Goal: Task Accomplishment & Management: Complete application form

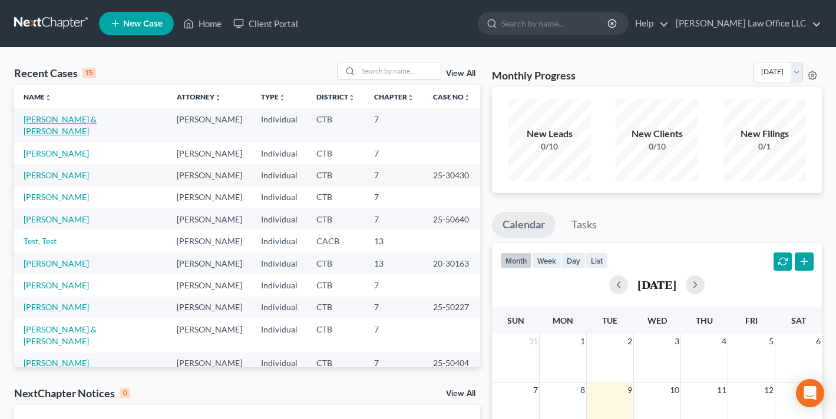
click at [67, 123] on link "[PERSON_NAME] & [PERSON_NAME]" at bounding box center [60, 125] width 73 height 22
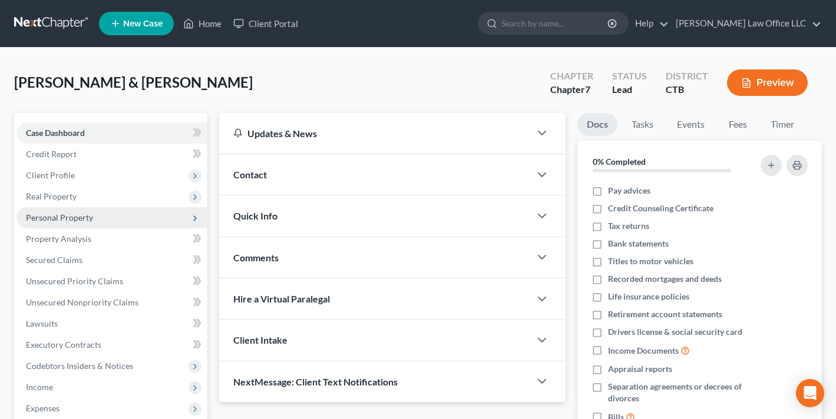
click at [66, 213] on span "Personal Property" at bounding box center [59, 218] width 67 height 10
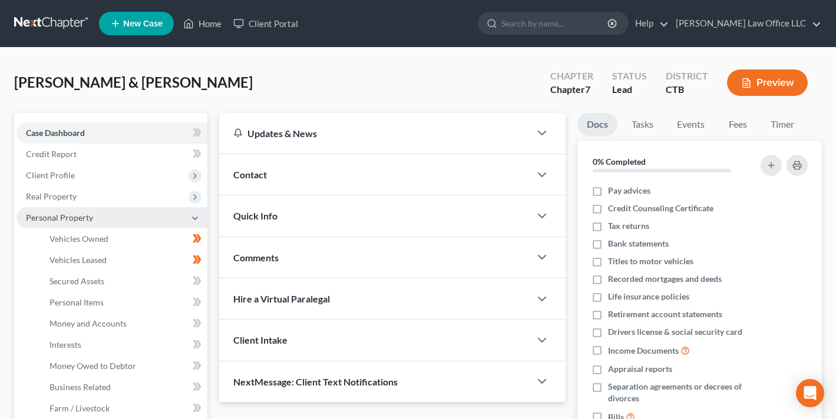
click at [74, 213] on span "Personal Property" at bounding box center [59, 218] width 67 height 10
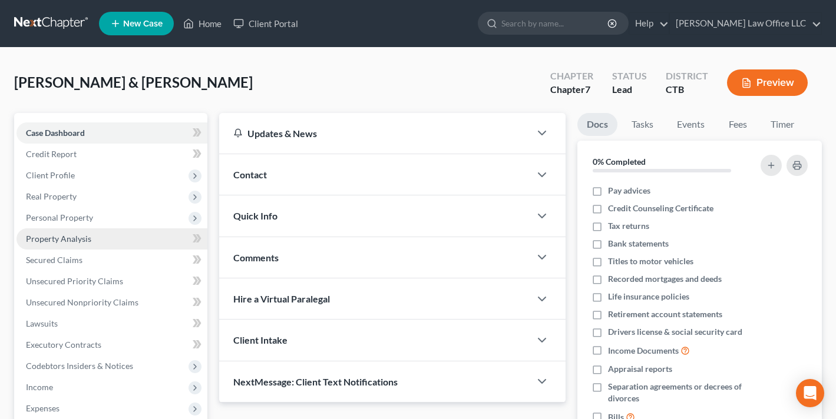
click at [86, 236] on span "Property Analysis" at bounding box center [58, 239] width 65 height 10
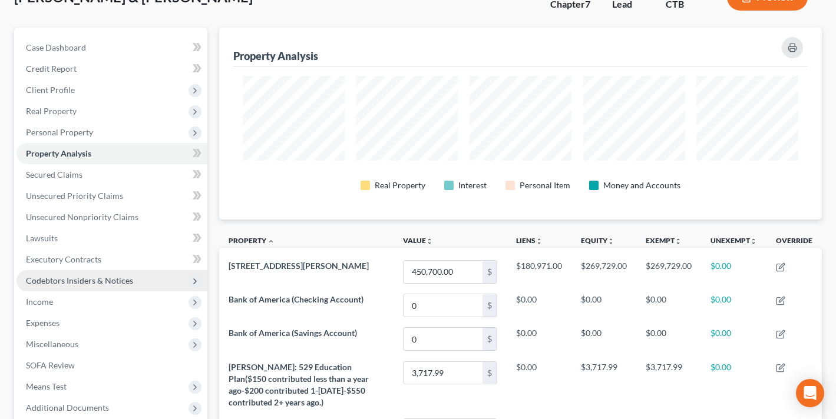
scroll to position [100, 0]
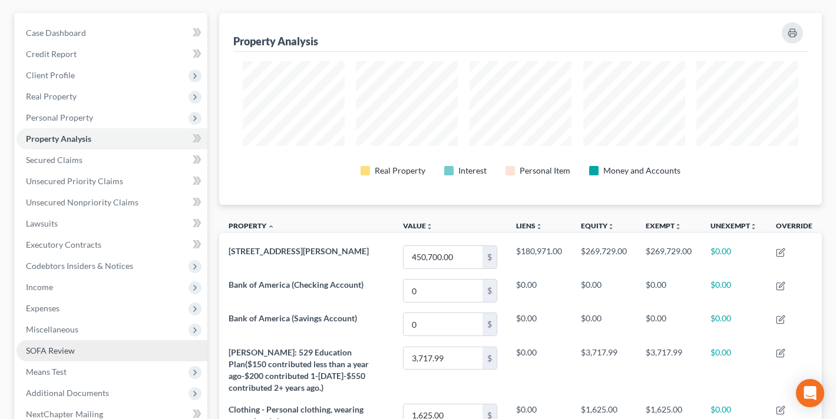
click at [55, 347] on span "SOFA Review" at bounding box center [50, 351] width 49 height 10
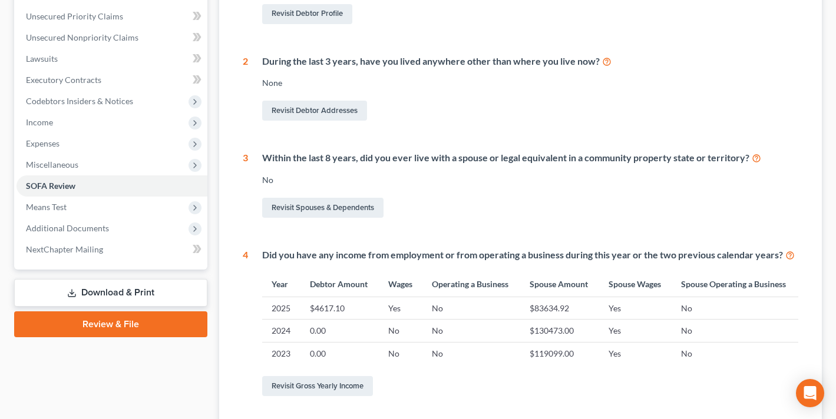
scroll to position [270, 0]
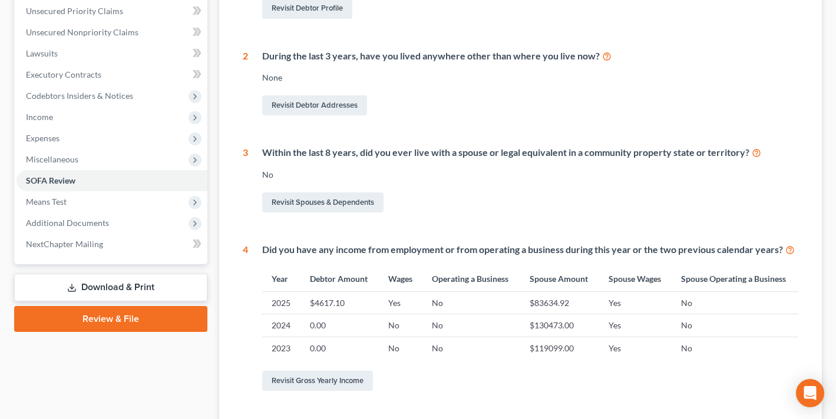
click at [392, 296] on td "Yes" at bounding box center [401, 303] width 44 height 22
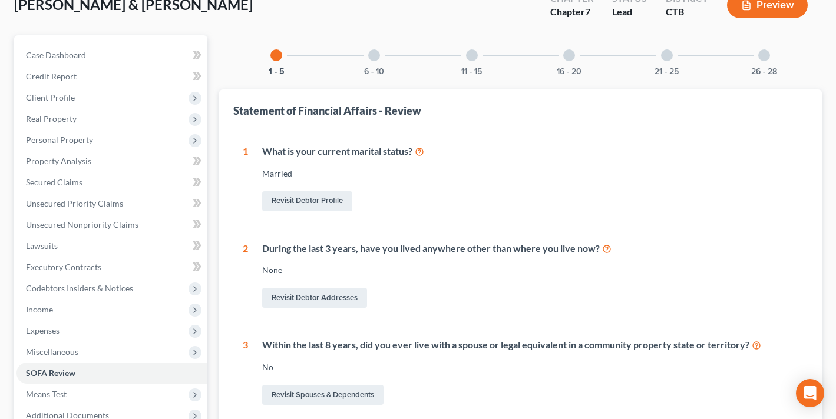
scroll to position [0, 0]
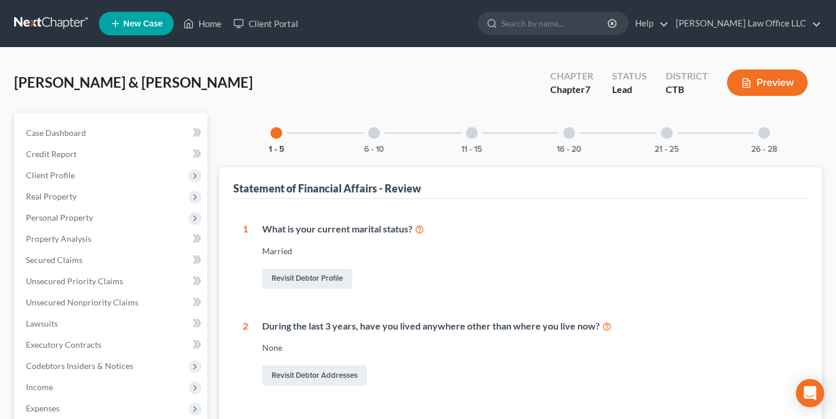
click at [371, 138] on div "6 - 10" at bounding box center [374, 133] width 40 height 40
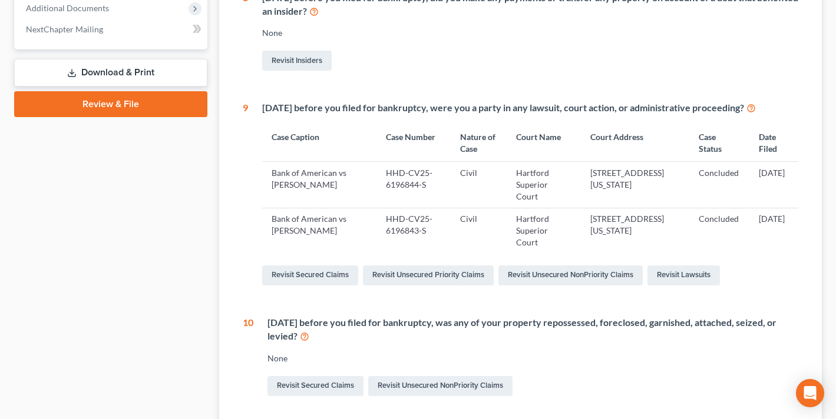
scroll to position [15, 0]
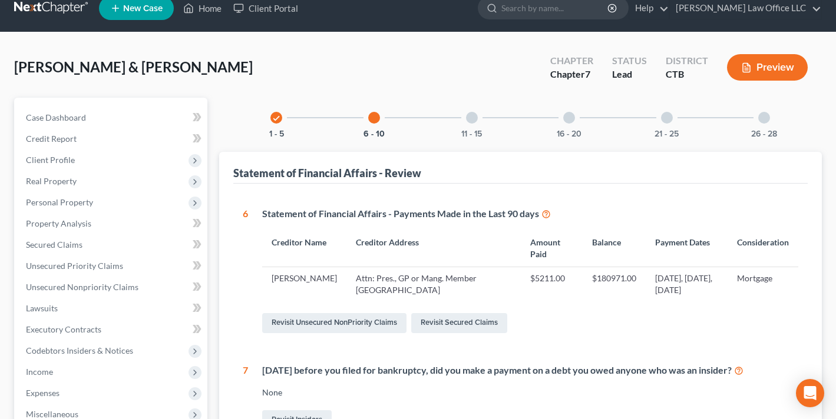
click at [463, 115] on div "11 - 15" at bounding box center [472, 118] width 40 height 40
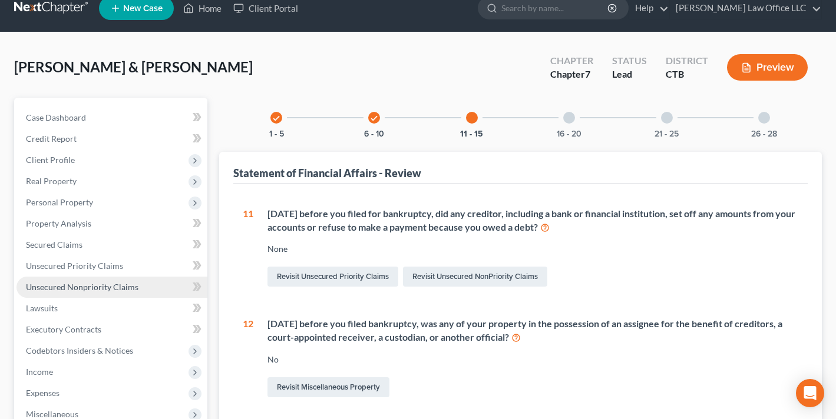
scroll to position [141, 0]
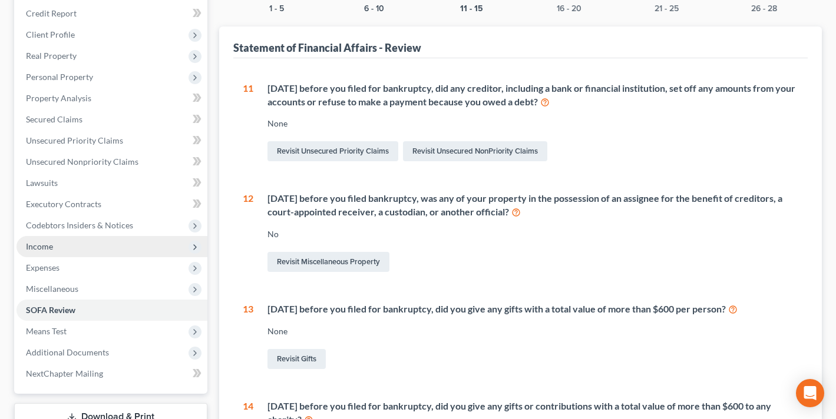
click at [52, 246] on span "Income" at bounding box center [111, 246] width 191 height 21
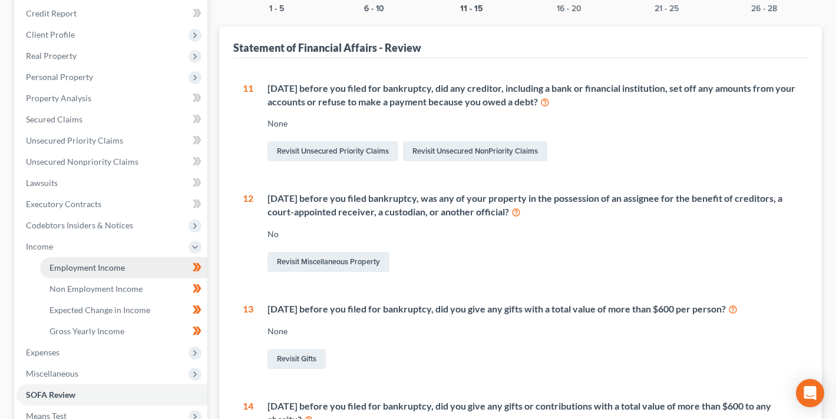
click at [112, 264] on span "Employment Income" at bounding box center [86, 268] width 75 height 10
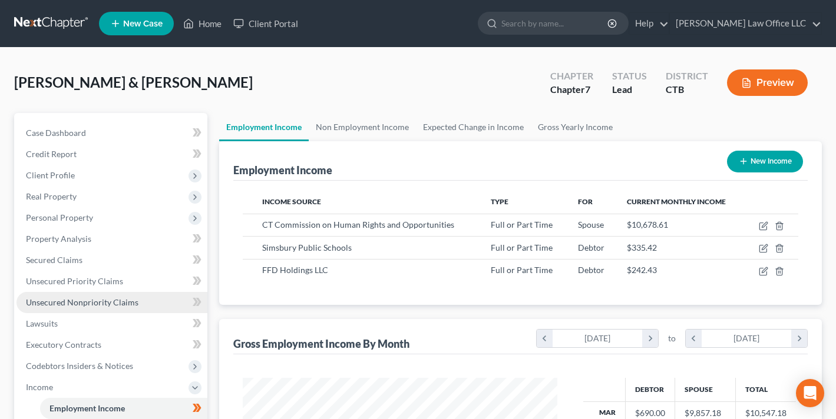
scroll to position [211, 338]
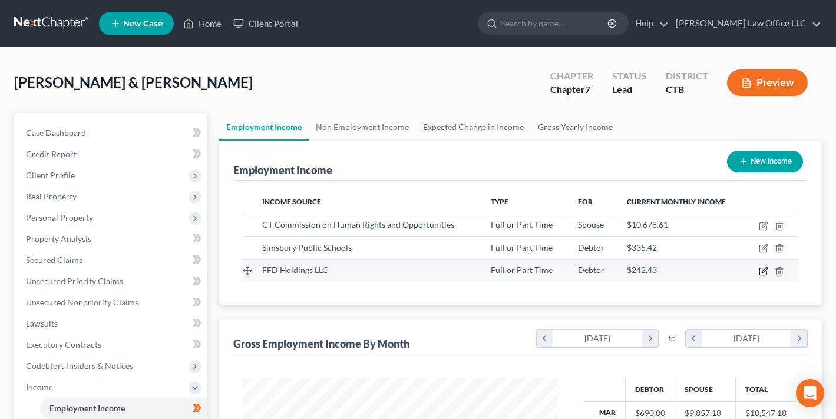
click at [763, 274] on icon "button" at bounding box center [763, 271] width 9 height 9
select select "0"
select select "3"
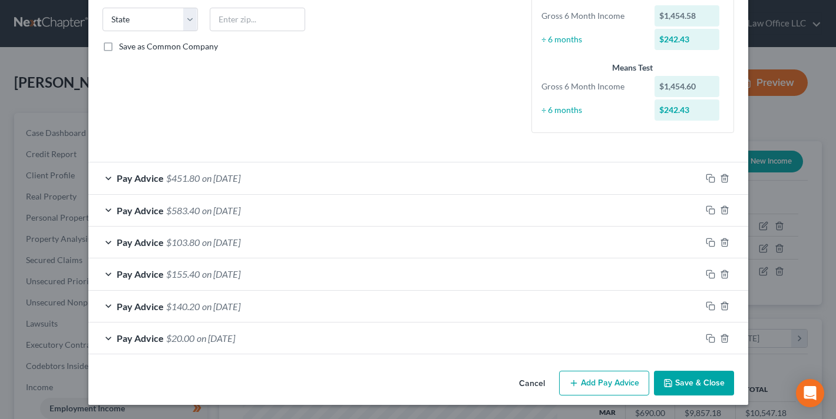
scroll to position [0, 0]
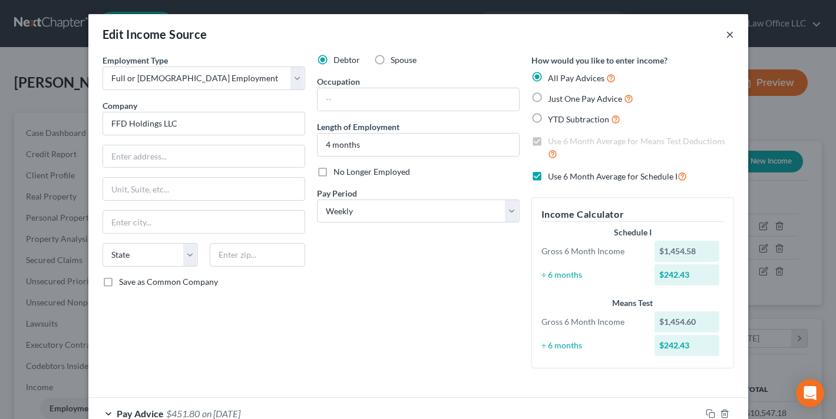
click at [729, 35] on button "×" at bounding box center [730, 34] width 8 height 14
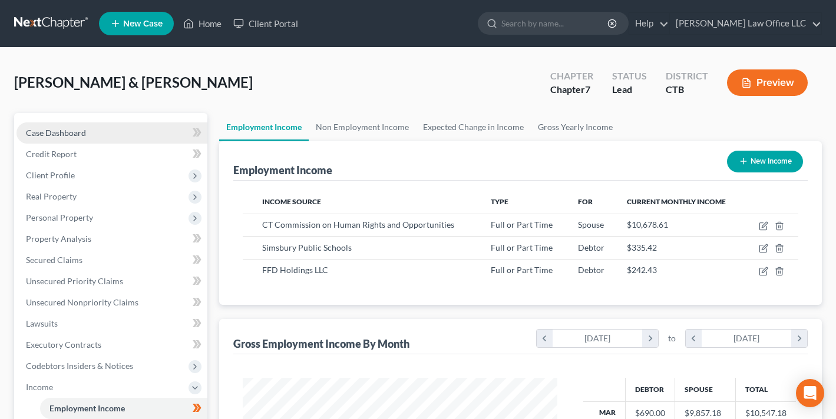
click at [87, 132] on link "Case Dashboard" at bounding box center [111, 133] width 191 height 21
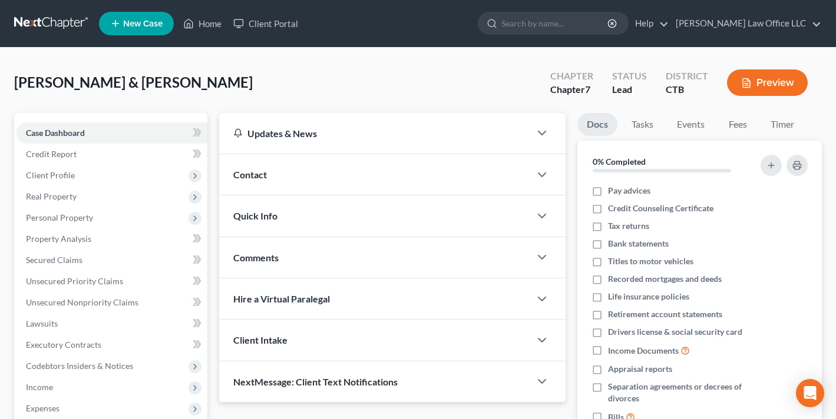
scroll to position [339, 0]
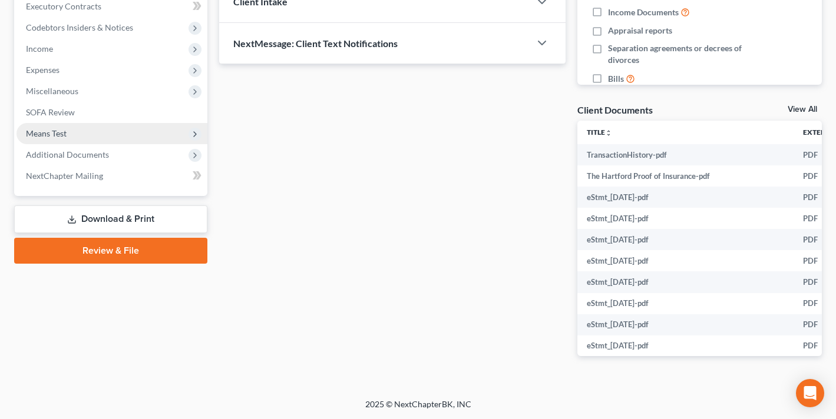
click at [74, 138] on span "Means Test" at bounding box center [111, 133] width 191 height 21
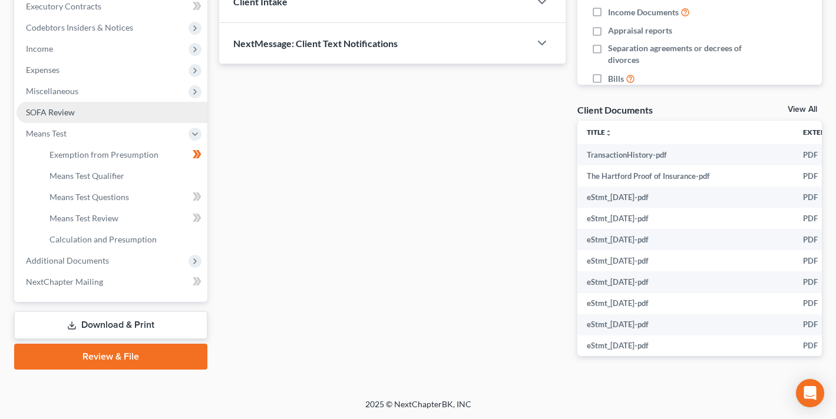
click at [77, 116] on link "SOFA Review" at bounding box center [111, 112] width 191 height 21
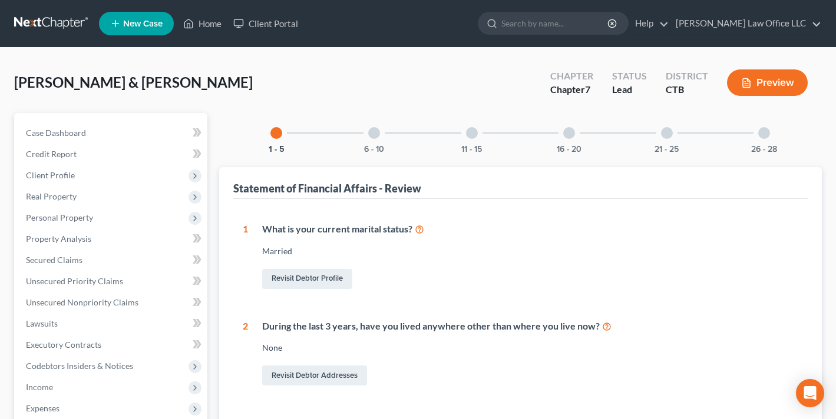
click at [372, 125] on div "6 - 10" at bounding box center [374, 133] width 40 height 40
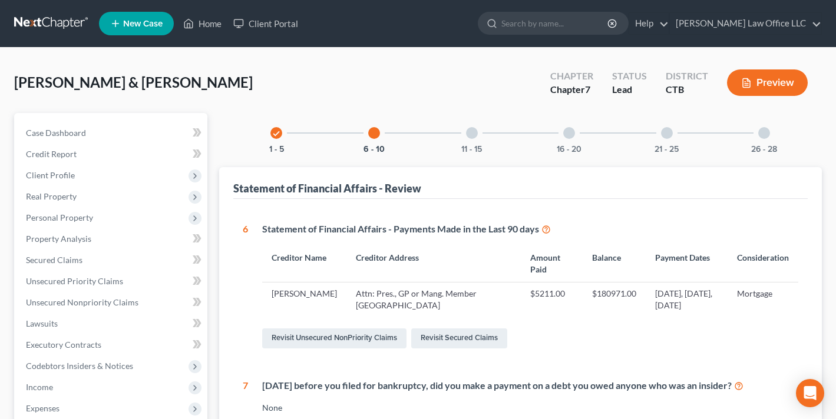
click at [467, 126] on div "11 - 15" at bounding box center [472, 133] width 40 height 40
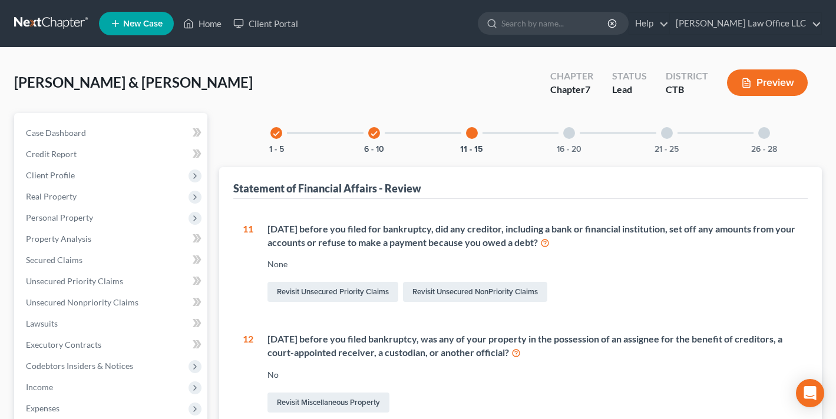
click at [576, 133] on div "16 - 20" at bounding box center [569, 133] width 40 height 40
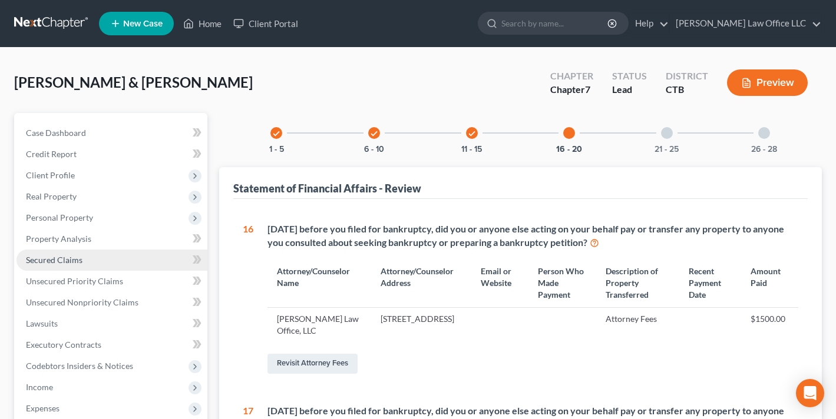
scroll to position [523, 0]
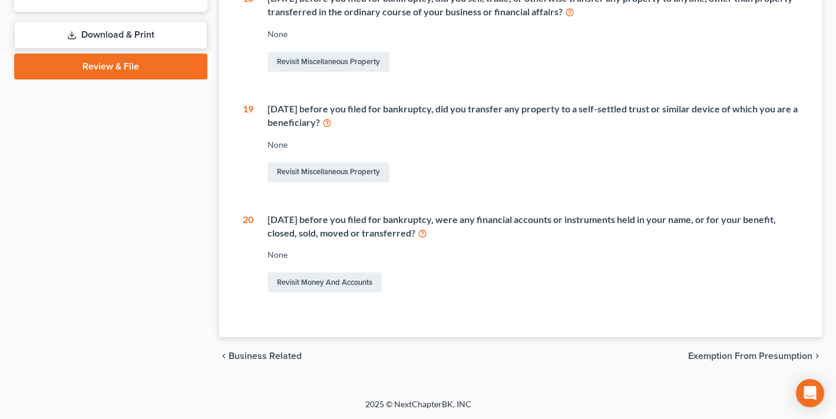
click at [129, 28] on link "Download & Print" at bounding box center [110, 35] width 193 height 28
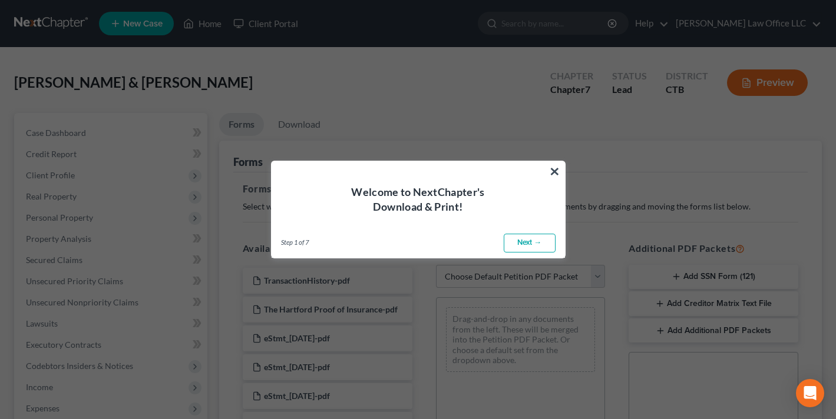
click at [530, 243] on link "Next →" at bounding box center [530, 243] width 52 height 19
select select "0"
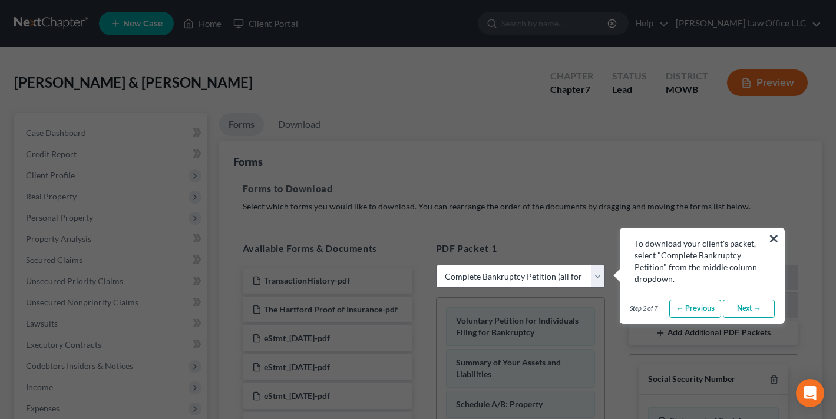
click at [739, 307] on link "Next →" at bounding box center [749, 309] width 52 height 19
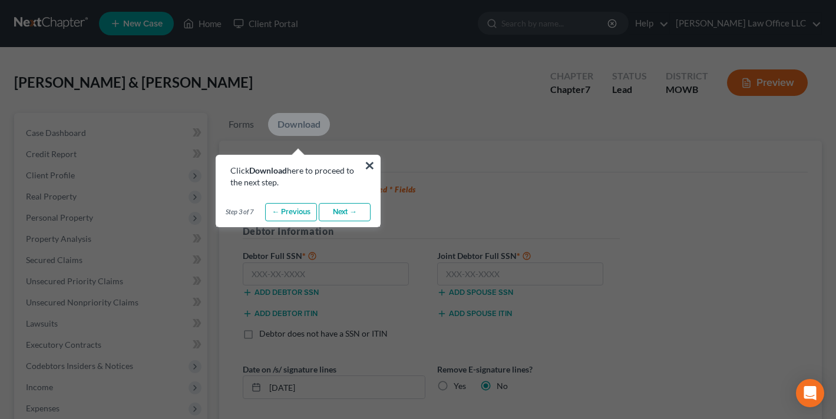
click at [348, 213] on link "Next →" at bounding box center [345, 212] width 52 height 19
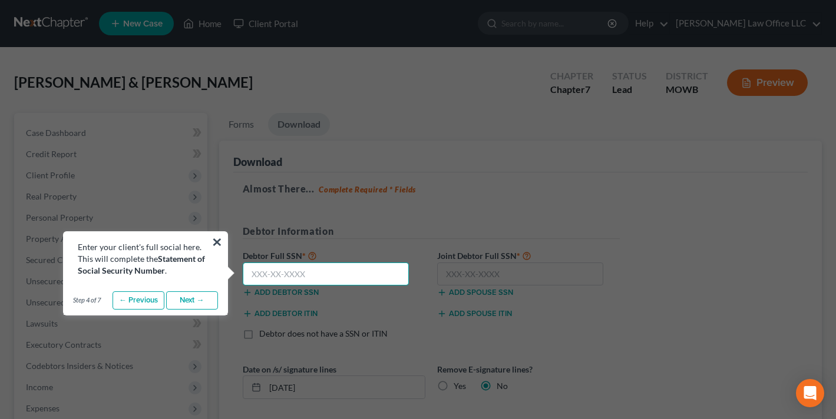
click at [287, 271] on input "text" at bounding box center [326, 275] width 167 height 24
paste input "049-86-7576"
type input "049-86-7576"
click at [196, 301] on link "Next →" at bounding box center [192, 301] width 52 height 19
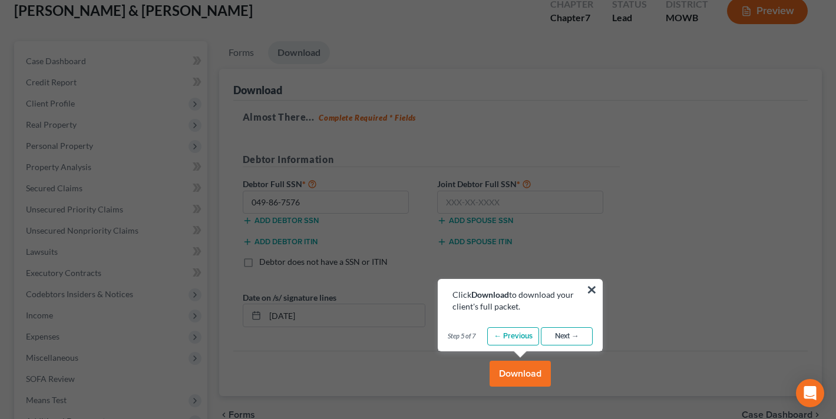
scroll to position [72, 0]
click at [581, 331] on link "Next →" at bounding box center [567, 336] width 52 height 19
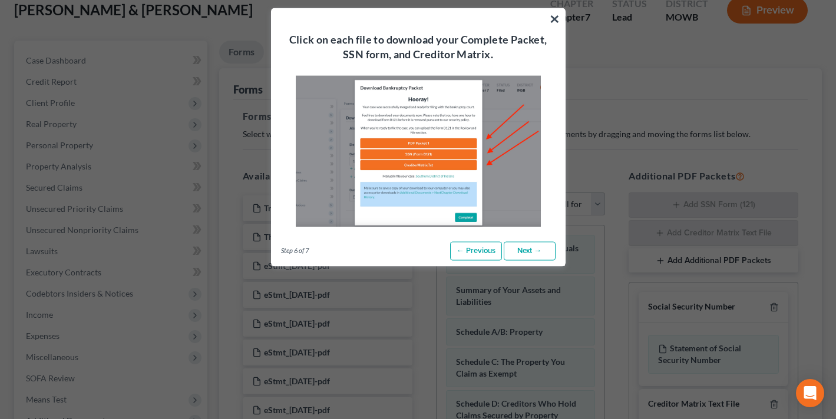
click at [533, 250] on link "Next →" at bounding box center [530, 251] width 52 height 19
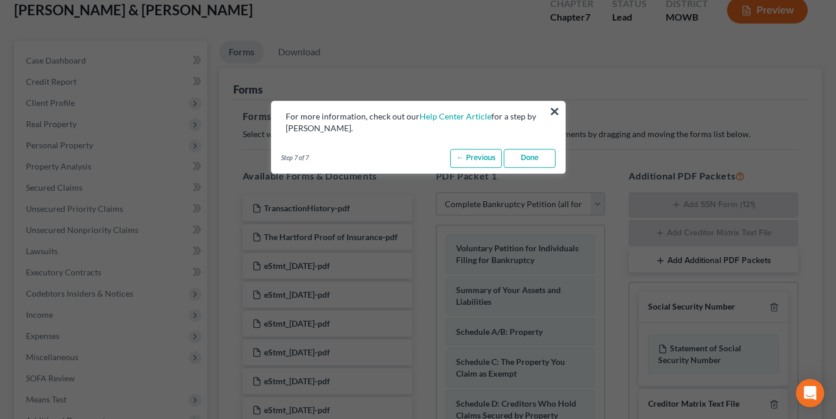
click at [534, 158] on link "Done" at bounding box center [530, 158] width 52 height 19
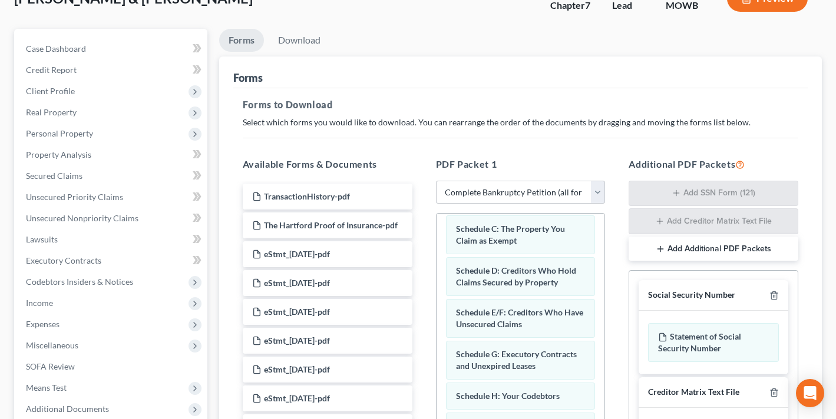
scroll to position [0, 0]
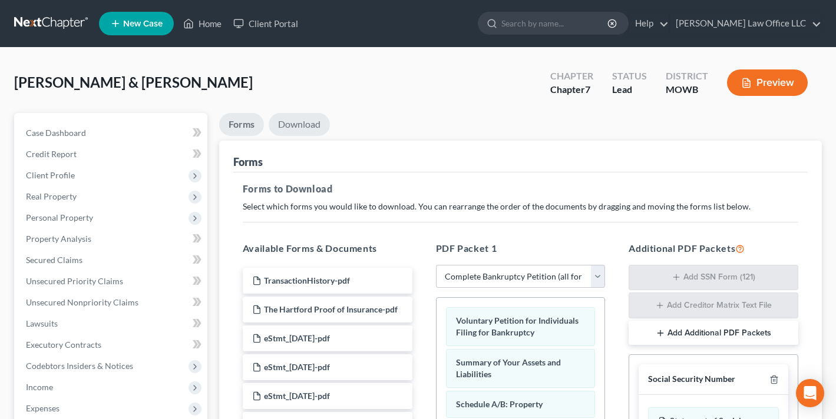
click at [311, 128] on link "Download" at bounding box center [299, 124] width 61 height 23
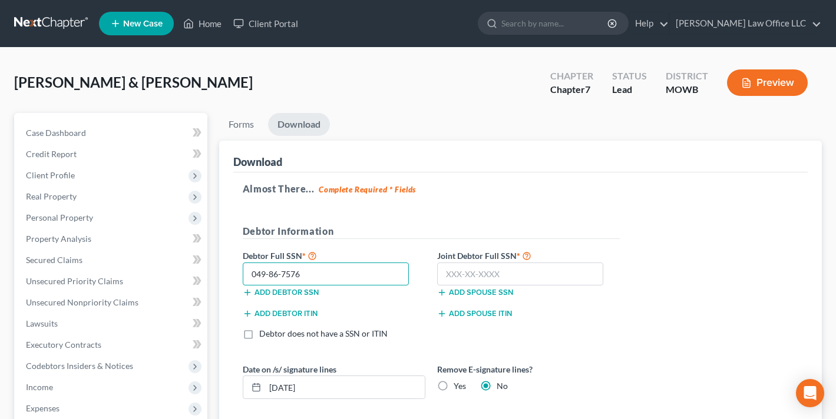
click at [327, 279] on input "049-86-7576" at bounding box center [326, 275] width 167 height 24
click at [544, 271] on input "text" at bounding box center [520, 275] width 167 height 24
paste input "048-84-5419"
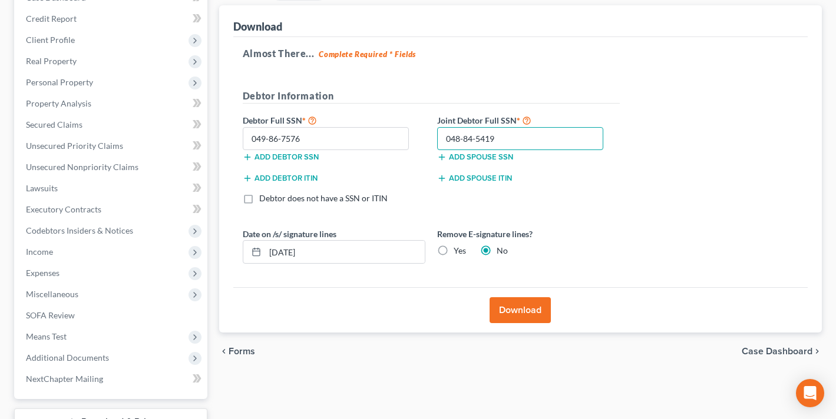
scroll to position [151, 0]
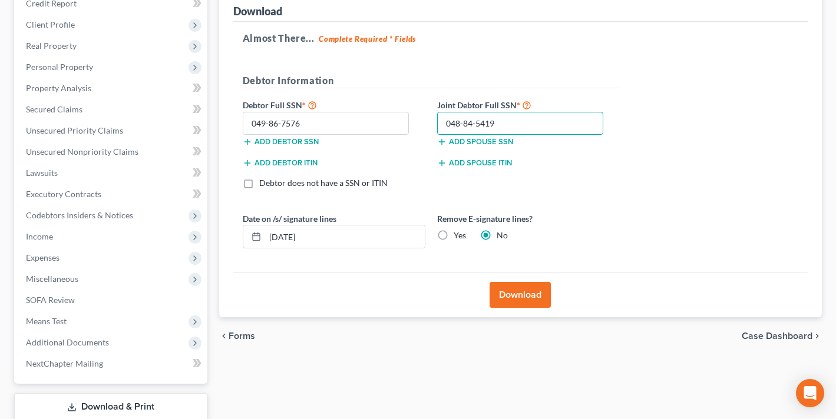
type input "048-84-5419"
click at [529, 294] on button "Download" at bounding box center [519, 295] width 61 height 26
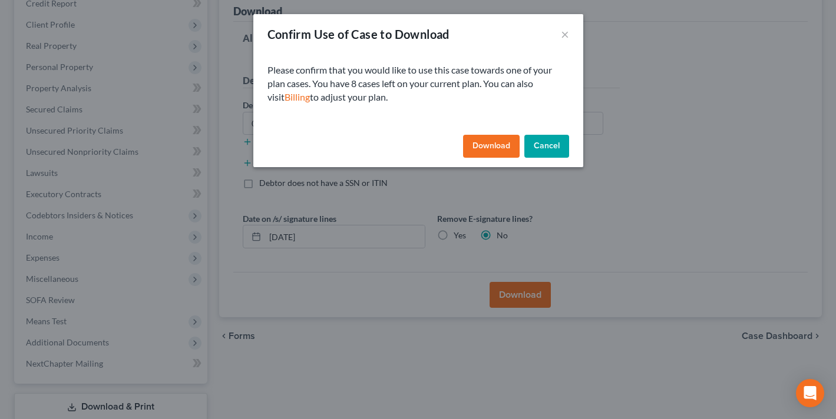
click at [488, 145] on button "Download" at bounding box center [491, 147] width 57 height 24
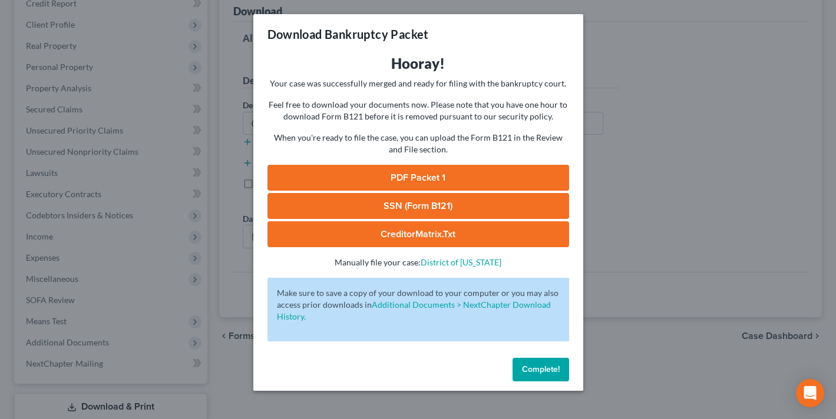
click at [399, 185] on link "PDF Packet 1" at bounding box center [418, 178] width 302 height 26
